Goal: Check status

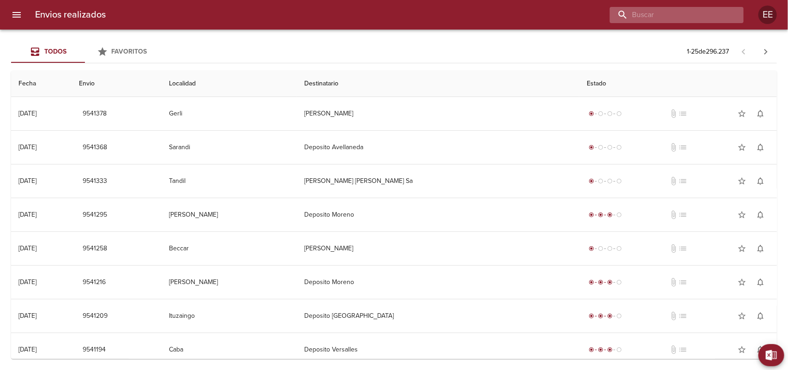
click at [682, 12] on input "buscar" at bounding box center [669, 15] width 118 height 16
type input "9499217"
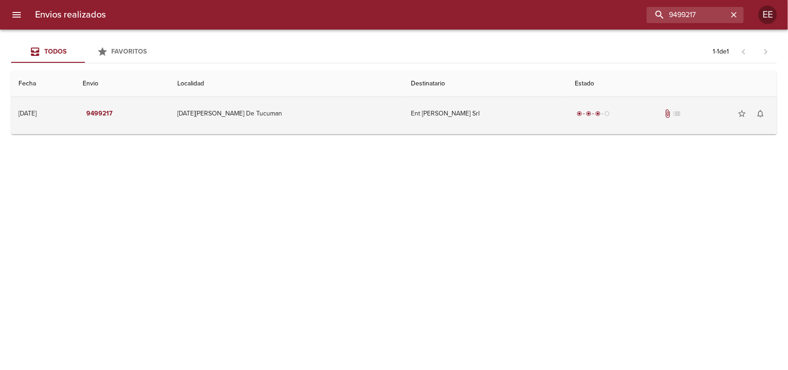
click at [356, 104] on td "[DATE][PERSON_NAME] De Tucuman" at bounding box center [287, 113] width 234 height 33
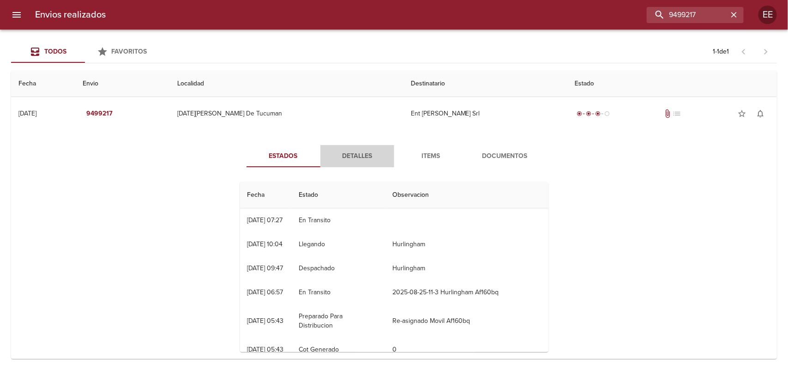
click at [350, 156] on span "Detalles" at bounding box center [357, 157] width 63 height 12
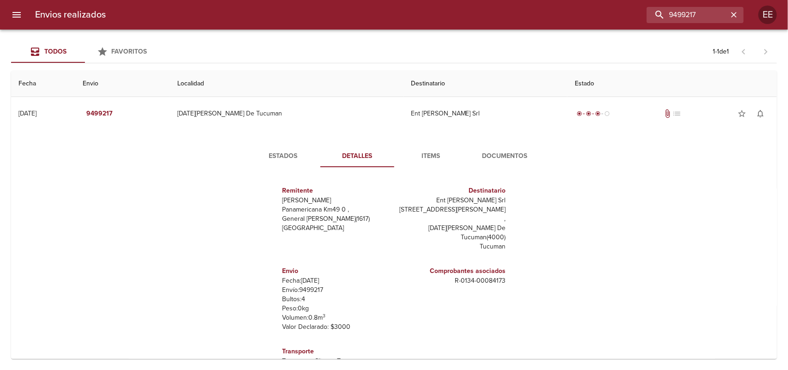
click at [424, 157] on span "Items" at bounding box center [431, 157] width 63 height 12
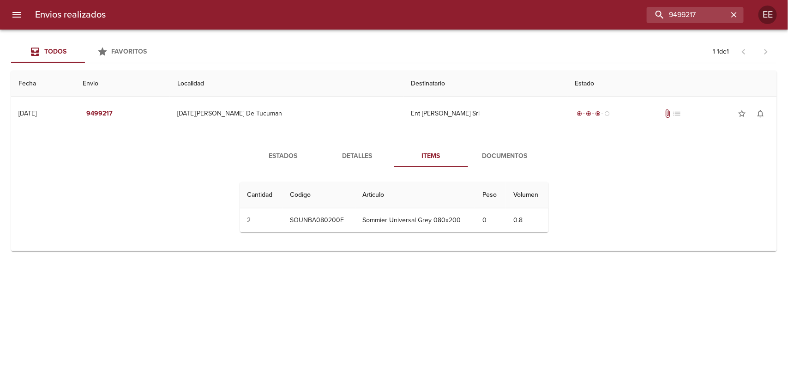
click at [483, 158] on span "Documentos" at bounding box center [505, 157] width 63 height 12
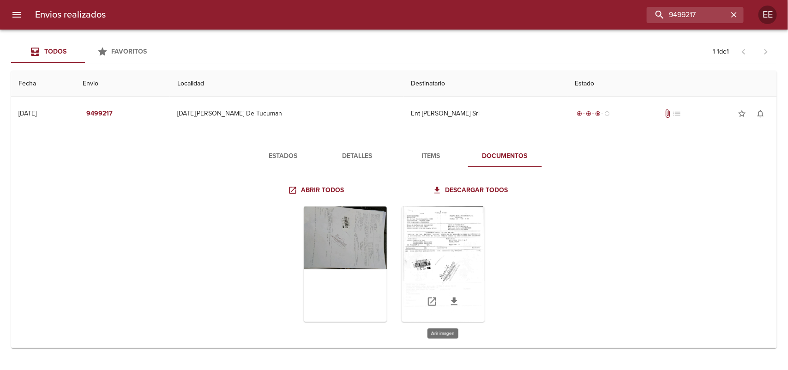
click at [446, 236] on div "Tabla de envíos del cliente" at bounding box center [443, 263] width 83 height 115
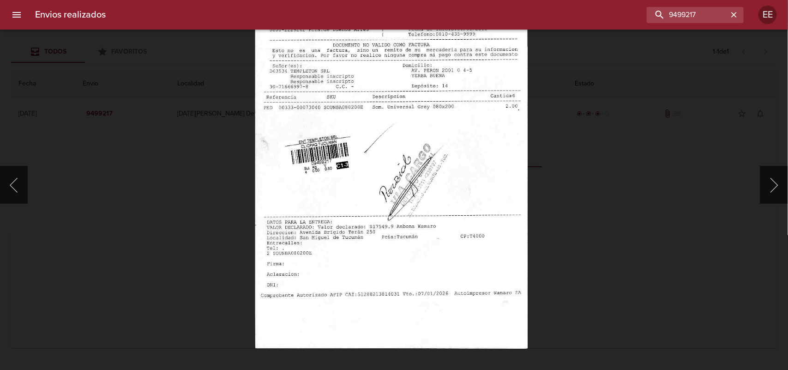
drag, startPoint x: 194, startPoint y: 151, endPoint x: 205, endPoint y: 211, distance: 61.5
click at [205, 211] on div "Lightbox" at bounding box center [394, 185] width 788 height 370
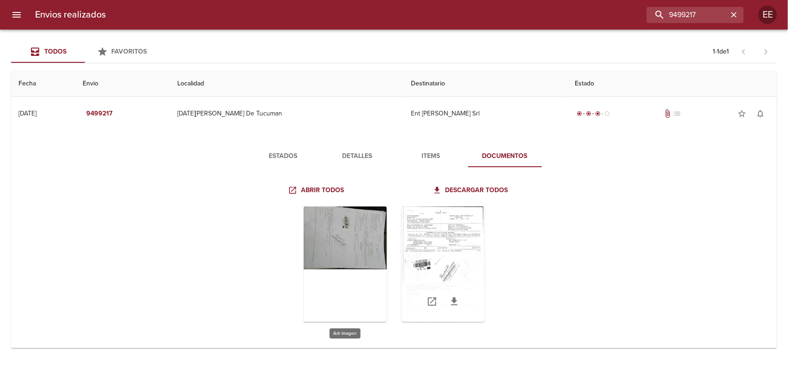
click at [433, 236] on div "Tabla de envíos del cliente" at bounding box center [443, 263] width 83 height 115
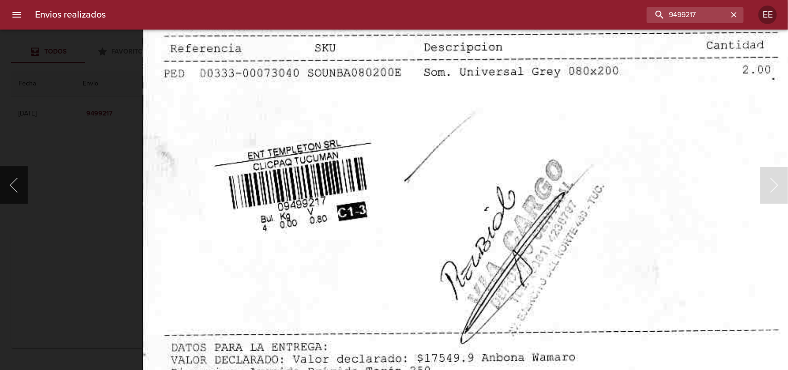
click at [348, 347] on img "Lightbox" at bounding box center [468, 179] width 653 height 941
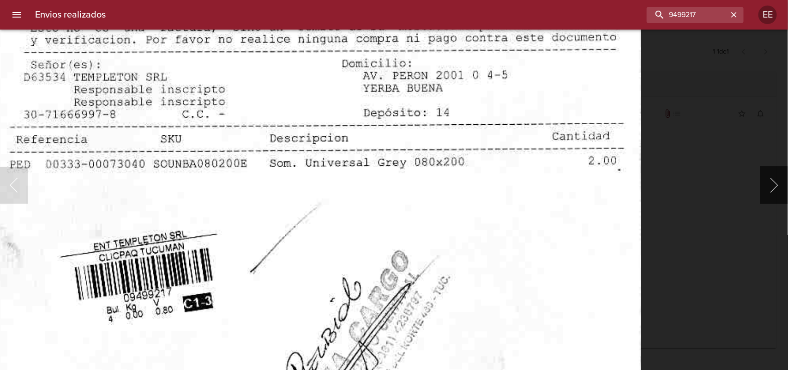
click at [409, 300] on img "Lightbox" at bounding box center [314, 270] width 653 height 941
